Goal: Task Accomplishment & Management: Complete application form

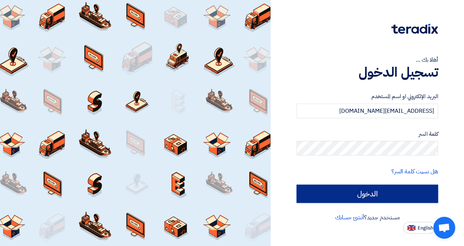
click at [359, 190] on input "الدخول" at bounding box center [368, 194] width 142 height 18
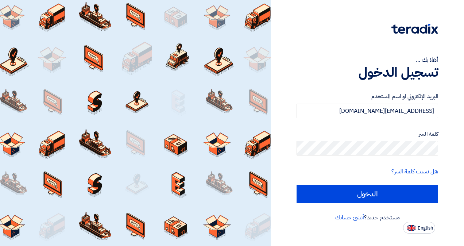
click at [339, 198] on input "الدخول" at bounding box center [368, 194] width 142 height 18
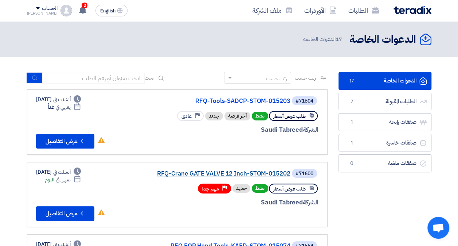
click at [185, 175] on link "RFQ-Crane GATE VALVE 12 Inch-STOM-015202" at bounding box center [218, 173] width 146 height 7
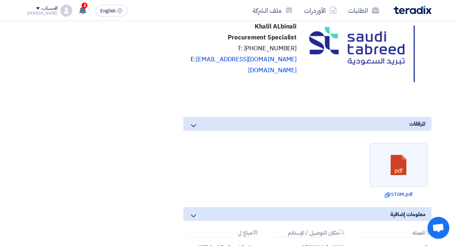
scroll to position [584, 0]
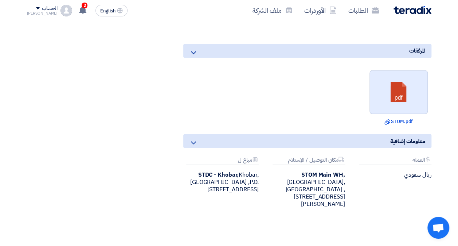
click at [396, 103] on link at bounding box center [399, 92] width 58 height 44
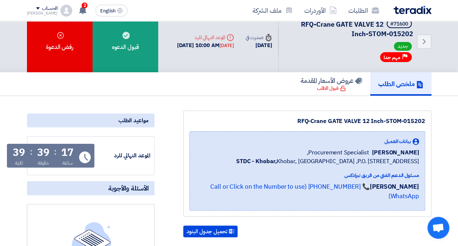
scroll to position [0, 0]
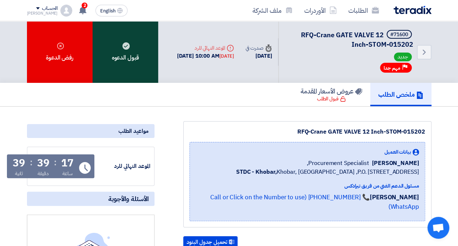
click at [143, 73] on div "قبول الدعوه" at bounding box center [126, 52] width 66 height 62
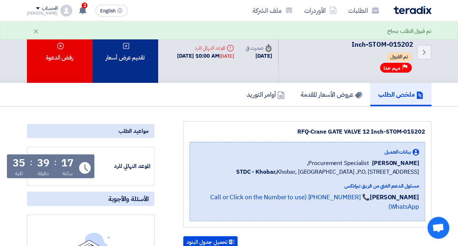
click at [140, 63] on div "تقديم عرض أسعار" at bounding box center [126, 52] width 66 height 62
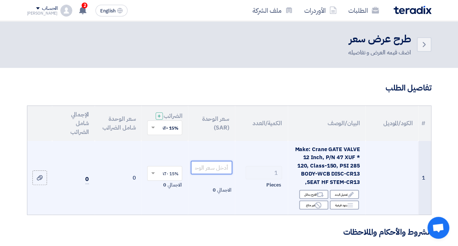
click at [207, 174] on input "number" at bounding box center [211, 167] width 41 height 13
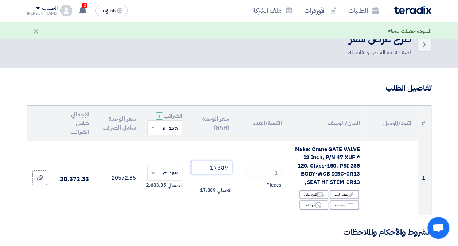
type input "17889"
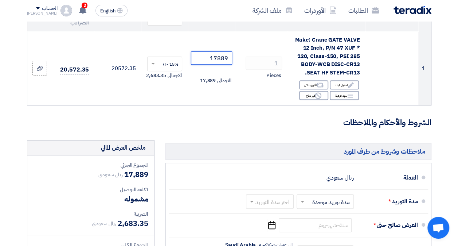
scroll to position [219, 0]
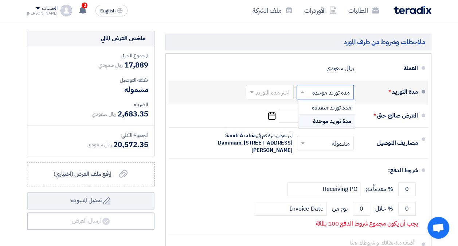
click at [332, 98] on input "text" at bounding box center [324, 92] width 54 height 11
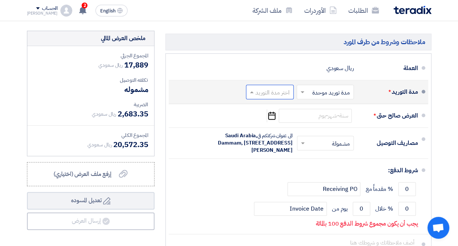
click at [271, 94] on input "text" at bounding box center [269, 92] width 44 height 11
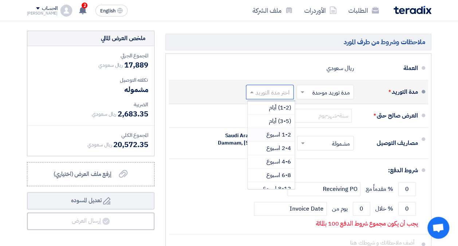
click at [276, 139] on span "1-2 اسبوع" at bounding box center [279, 134] width 25 height 9
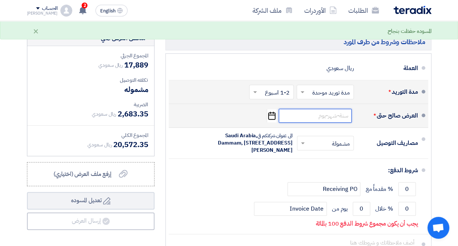
click at [304, 123] on input at bounding box center [315, 116] width 73 height 14
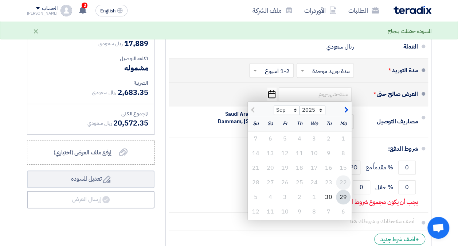
scroll to position [255, 0]
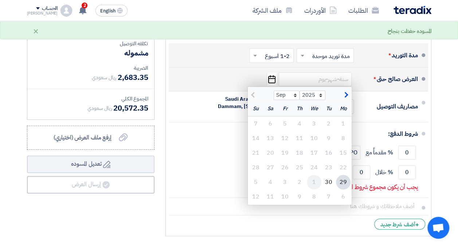
click at [312, 189] on div "1" at bounding box center [314, 182] width 15 height 15
type input "10/1/2025"
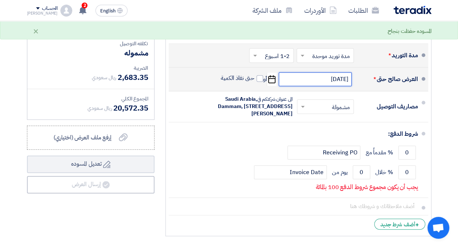
click at [299, 82] on input "10/1/2025" at bounding box center [315, 79] width 73 height 14
select select "10"
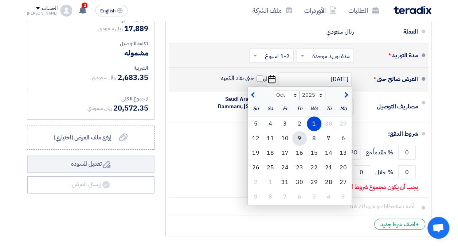
click at [302, 140] on div "9" at bounding box center [300, 138] width 15 height 15
type input "10/9/2025"
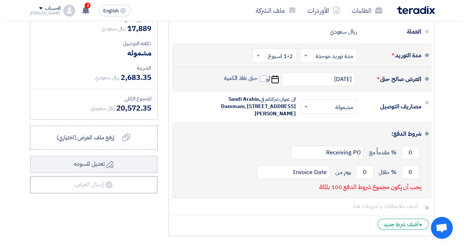
scroll to position [292, 0]
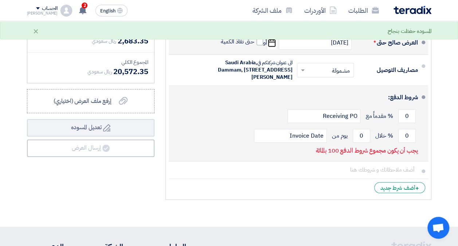
click at [398, 126] on div "0 % مقدماً مع Receiving PO" at bounding box center [297, 116] width 244 height 20
click at [400, 123] on input "0" at bounding box center [408, 116] width 18 height 14
click at [403, 143] on input "0" at bounding box center [408, 136] width 18 height 14
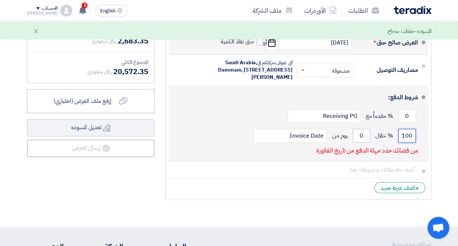
type input "100"
click at [359, 143] on input "0" at bounding box center [362, 136] width 18 height 14
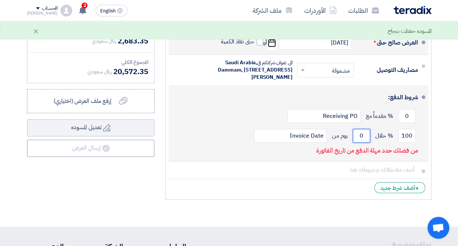
click at [359, 143] on input "0" at bounding box center [362, 136] width 18 height 14
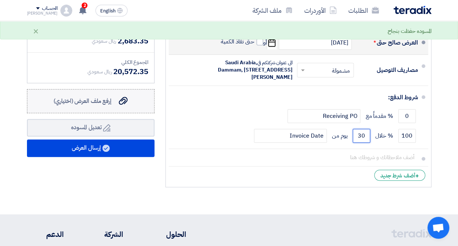
type input "30"
click at [108, 105] on span "إرفع ملف العرض (اختياري)" at bounding box center [83, 101] width 58 height 9
click at [0, 0] on input "إرفع ملف العرض (اختياري) إرفع ملف العرض (اختياري)" at bounding box center [0, 0] width 0 height 0
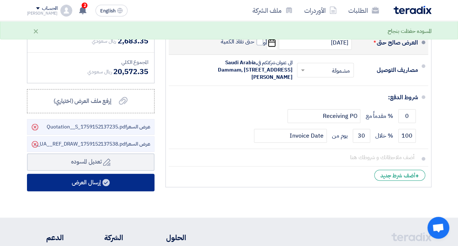
click at [87, 188] on button "إرسال العرض" at bounding box center [91, 183] width 128 height 18
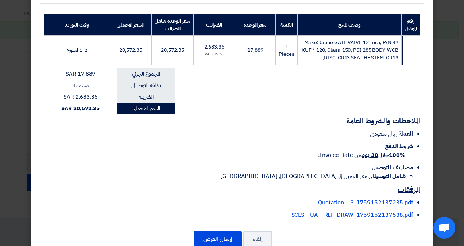
scroll to position [129, 0]
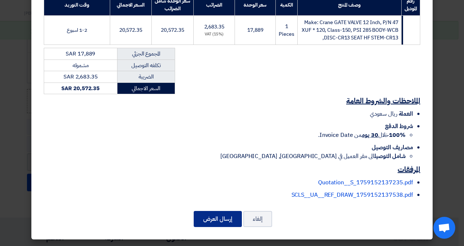
click at [213, 219] on button "إرسال العرض" at bounding box center [218, 219] width 48 height 16
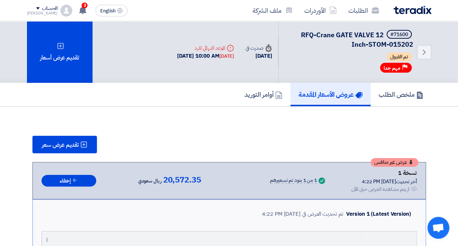
click at [405, 11] on img at bounding box center [413, 10] width 38 height 8
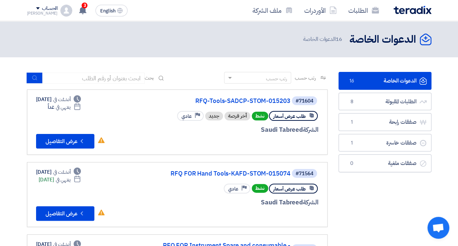
click at [42, 6] on div "الحساب" at bounding box center [50, 8] width 16 height 6
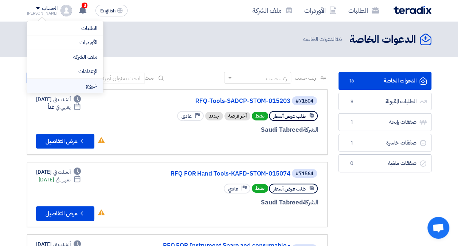
click at [71, 86] on li "خروج" at bounding box center [65, 86] width 76 height 14
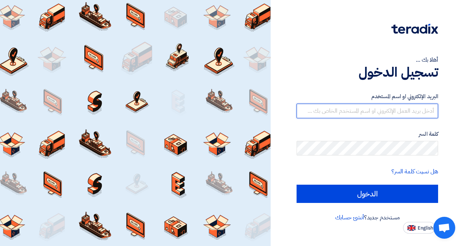
type input "[EMAIL_ADDRESS][DOMAIN_NAME]"
